Goal: Task Accomplishment & Management: Manage account settings

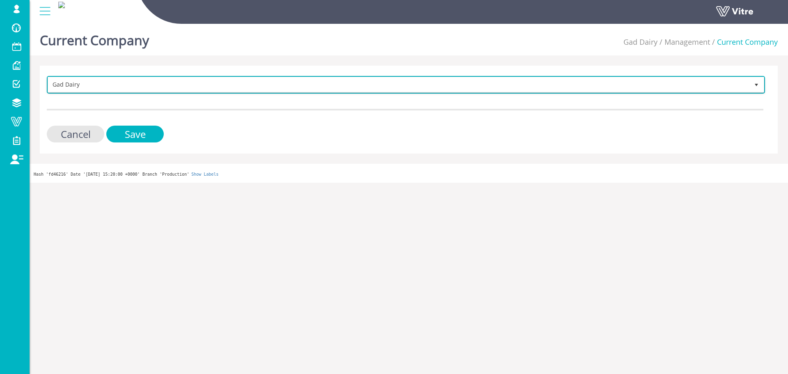
click at [384, 85] on span "Gad Dairy" at bounding box center [398, 84] width 701 height 15
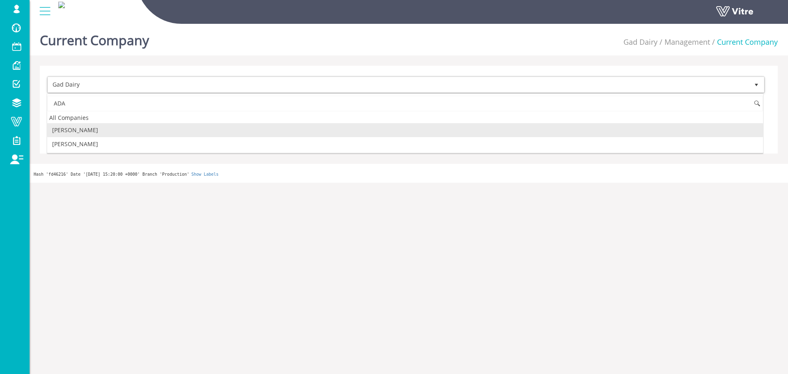
click at [134, 132] on li "[PERSON_NAME]" at bounding box center [405, 130] width 716 height 14
type input "ADA"
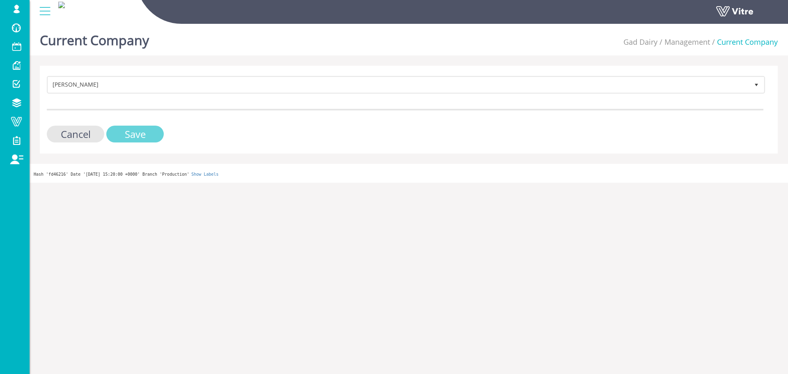
click at [135, 133] on input "Save" at bounding box center [134, 134] width 57 height 17
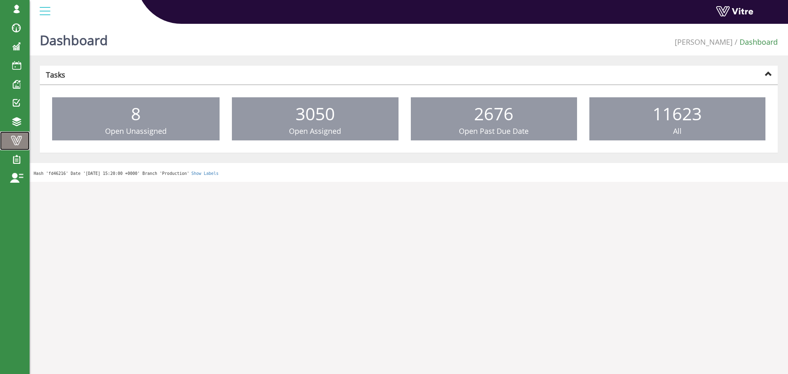
click at [11, 140] on span at bounding box center [16, 141] width 21 height 10
click at [17, 141] on span at bounding box center [16, 141] width 21 height 10
